Goal: Task Accomplishment & Management: Complete application form

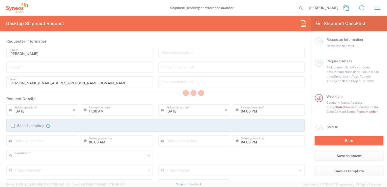
type input "8350"
type input "[GEOGRAPHIC_DATA]"
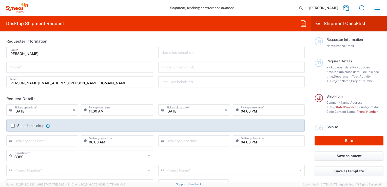
type input "INC Research Clin Svcs [GEOGRAPHIC_DATA]"
click at [25, 68] on input "tel" at bounding box center [79, 66] width 141 height 9
type input "5521820530"
type input "8350 DEPARTMENTAL EXPENSE"
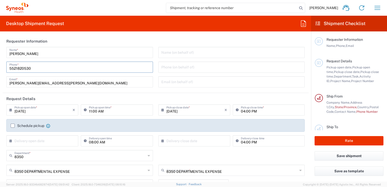
type input "525586161225"
type input "INC Research Clin Svcs [GEOGRAPHIC_DATA]"
type input "[STREET_ADDRESS][PERSON_NAME]"
type input "[GEOGRAPHIC_DATA], [GEOGRAPHIC_DATA]"
type input "Tlalnepantla"
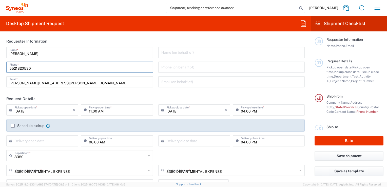
type input "54060"
type input "[PERSON_NAME]"
type input "5521820530"
type input "[PERSON_NAME][EMAIL_ADDRESS][PERSON_NAME][DOMAIN_NAME]"
type input "Envelope"
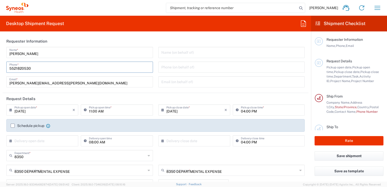
type input "1"
type input "9.5"
type input "12.5"
type input "0.25"
type input "in"
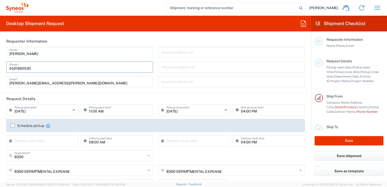
type input "0.45"
click at [155, 74] on div "Name (on behalf of) Phone (on behalf of) Email (on behalf of)" at bounding box center [231, 69] width 152 height 44
click at [74, 83] on input "[PERSON_NAME][EMAIL_ADDRESS][PERSON_NAME][DOMAIN_NAME]" at bounding box center [79, 81] width 141 height 9
click at [73, 83] on input "[PERSON_NAME][EMAIL_ADDRESS][PERSON_NAME][DOMAIN_NAME]" at bounding box center [79, 81] width 141 height 9
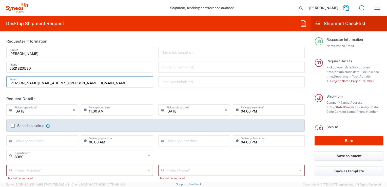
click at [153, 64] on div "[PERSON_NAME] Name * [PHONE_NUMBER] Phone * [PERSON_NAME][EMAIL_ADDRESS][PERSON…" at bounding box center [80, 69] width 152 height 44
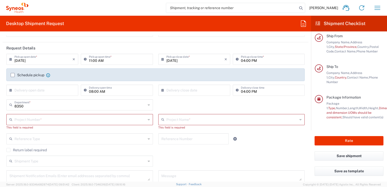
scroll to position [76, 0]
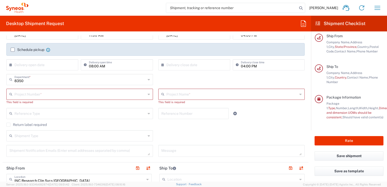
click at [32, 96] on input "text" at bounding box center [79, 93] width 131 height 9
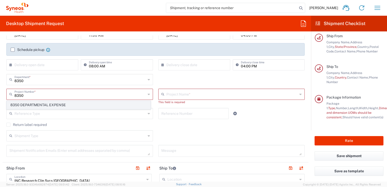
click at [42, 104] on span "8350 DEPARTMENTAL EXPENSE" at bounding box center [79, 105] width 144 height 8
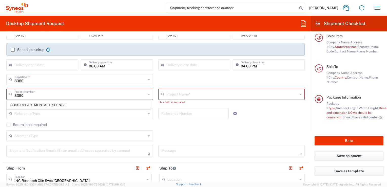
type input "8350 DEPARTMENTAL EXPENSE"
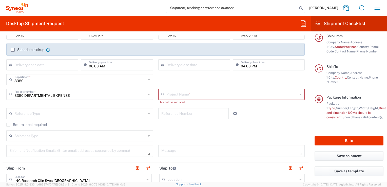
type input "8350 DEPARTMENTAL EXPENSE"
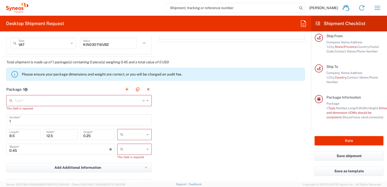
scroll to position [430, 0]
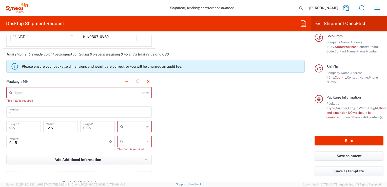
click at [88, 91] on input "text" at bounding box center [78, 92] width 128 height 9
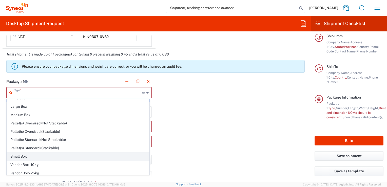
scroll to position [0, 0]
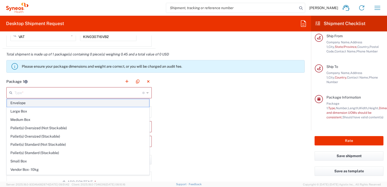
click at [38, 103] on span "Envelope" at bounding box center [78, 103] width 142 height 8
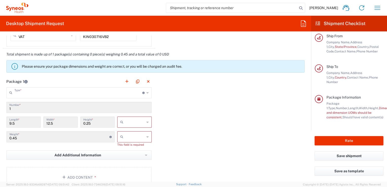
type input "Envelope"
type input "in"
click at [146, 123] on icon at bounding box center [147, 122] width 2 height 8
click at [132, 142] on span "cm" at bounding box center [132, 141] width 33 height 8
type input "24.13"
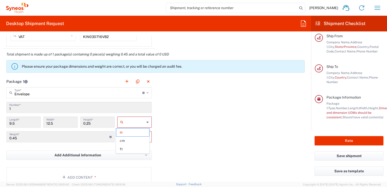
type input "31.75"
type input "0.64"
type input "cm"
click at [142, 135] on input "text" at bounding box center [134, 137] width 19 height 8
click at [135, 147] on span "kgs" at bounding box center [132, 147] width 33 height 8
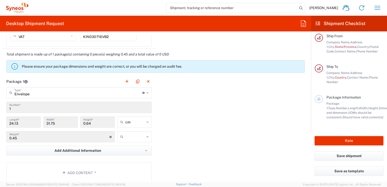
type input "kgs"
click at [146, 93] on icon at bounding box center [147, 93] width 2 height 8
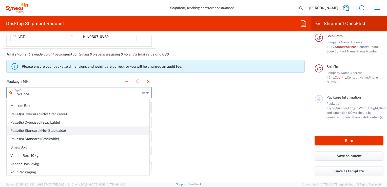
scroll to position [14, 0]
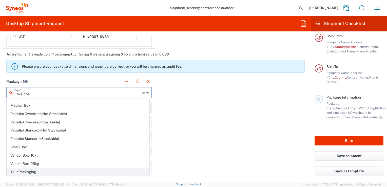
click at [29, 169] on span "Your Packaging" at bounding box center [78, 172] width 142 height 8
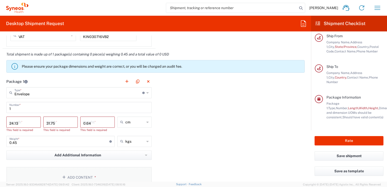
type input "Your Packaging"
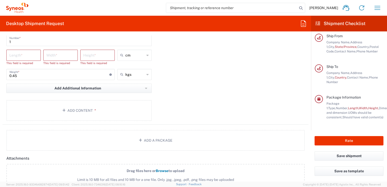
scroll to position [506, 0]
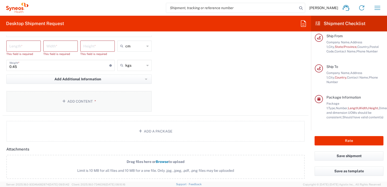
click at [88, 102] on button "Add Content *" at bounding box center [78, 101] width 145 height 21
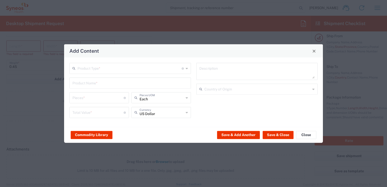
click at [136, 69] on input "text" at bounding box center [129, 68] width 104 height 9
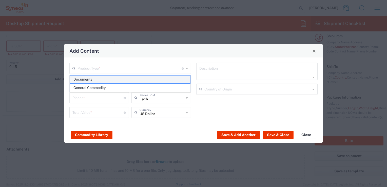
click at [99, 80] on span "Documents" at bounding box center [130, 79] width 121 height 8
type input "Documents"
type input "1"
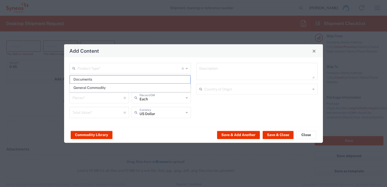
type textarea "Documents"
click at [172, 68] on input "Documents" at bounding box center [129, 68] width 104 height 9
click at [87, 86] on span "General Commodity" at bounding box center [130, 88] width 121 height 8
type input "General Commodity"
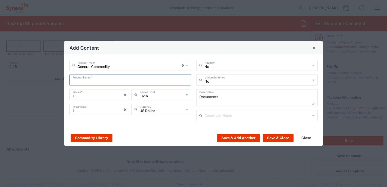
click at [104, 81] on input "text" at bounding box center [129, 79] width 115 height 9
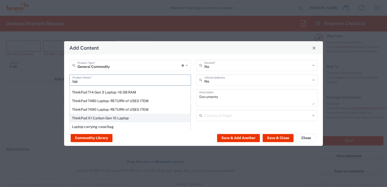
scroll to position [87, 0]
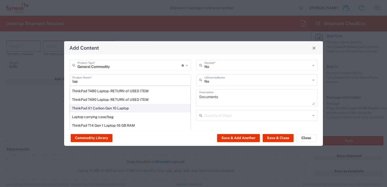
click at [99, 108] on div "ThinkPad X1 Carbon Gen 10 Laptop" at bounding box center [130, 108] width 121 height 9
type input "ThinkPad X1 Carbon Gen 10 Laptop"
type textarea "Intel Core i7-1265U vProÂ® Processor - 14"- 16 GB RAM - 512 GB SSD"
type input "[GEOGRAPHIC_DATA]"
type input "Yes"
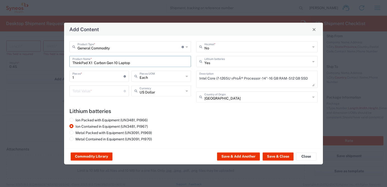
click at [98, 94] on input "number" at bounding box center [97, 90] width 51 height 9
click at [186, 47] on icon at bounding box center [187, 47] width 2 height 8
click at [188, 47] on div "General Commodity Product Type * Document: Paper document generated internally …" at bounding box center [130, 46] width 122 height 11
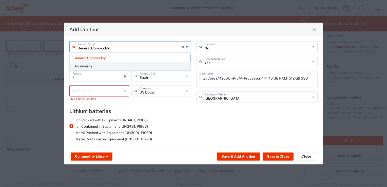
click at [96, 67] on span "Documents" at bounding box center [130, 66] width 121 height 8
type input "Documents"
type input "1"
type textarea "Documents"
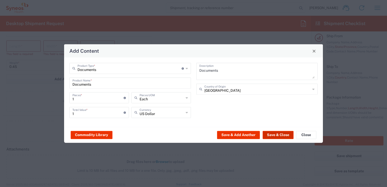
click at [273, 136] on button "Save & Close" at bounding box center [278, 135] width 31 height 8
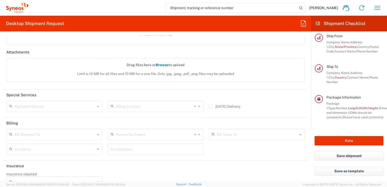
scroll to position [642, 0]
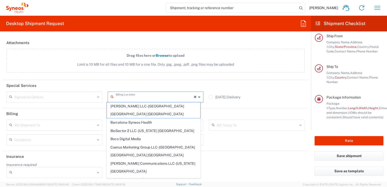
click at [142, 95] on input "text" at bounding box center [155, 96] width 78 height 9
click at [152, 85] on header "Special Services" at bounding box center [156, 85] width 306 height 11
click at [143, 96] on input "text" at bounding box center [155, 96] width 78 height 9
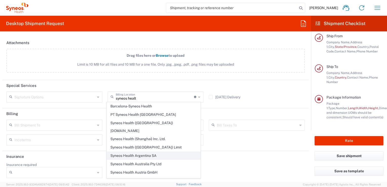
click at [153, 152] on span "Syneos Health Argentina SA" at bounding box center [154, 156] width 94 height 8
type input "Syneos Health Argentina SA"
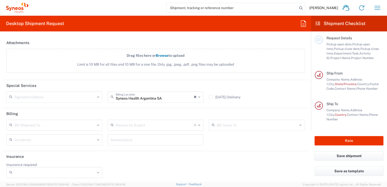
scroll to position [64, 0]
